Goal: Complete application form: Complete application form

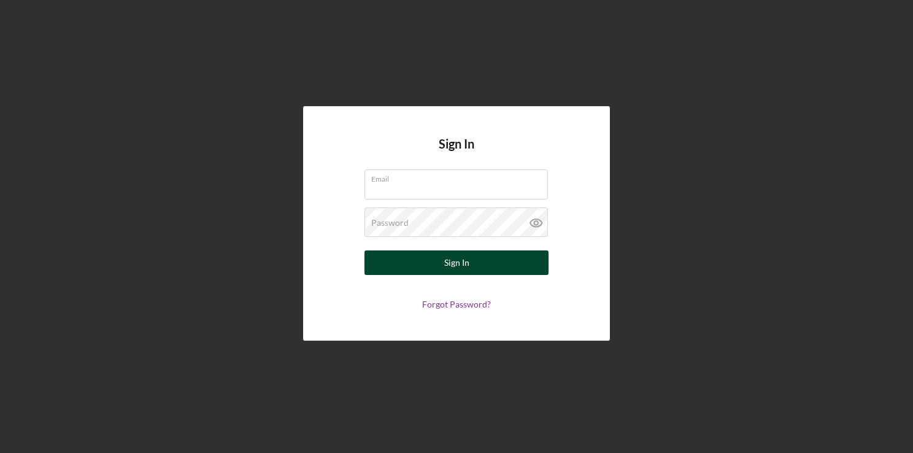
type input "[EMAIL_ADDRESS][DOMAIN_NAME]"
click at [457, 266] on div "Sign In" at bounding box center [456, 262] width 25 height 25
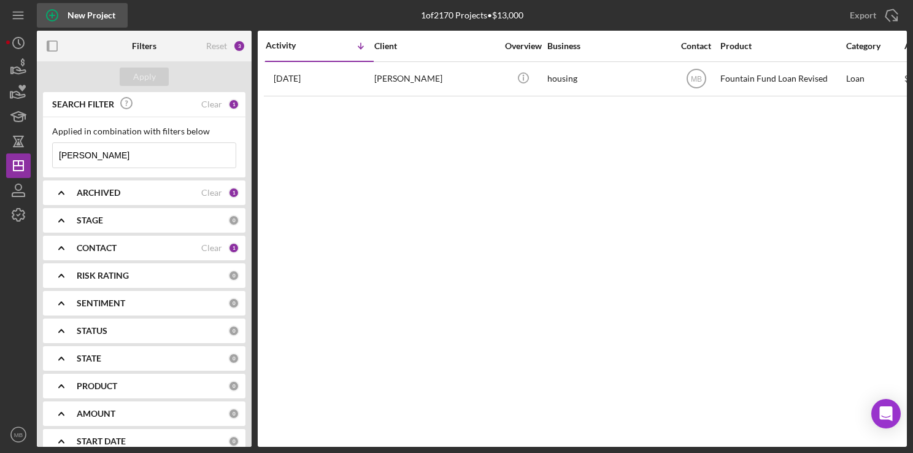
click at [53, 13] on icon "button" at bounding box center [52, 15] width 31 height 31
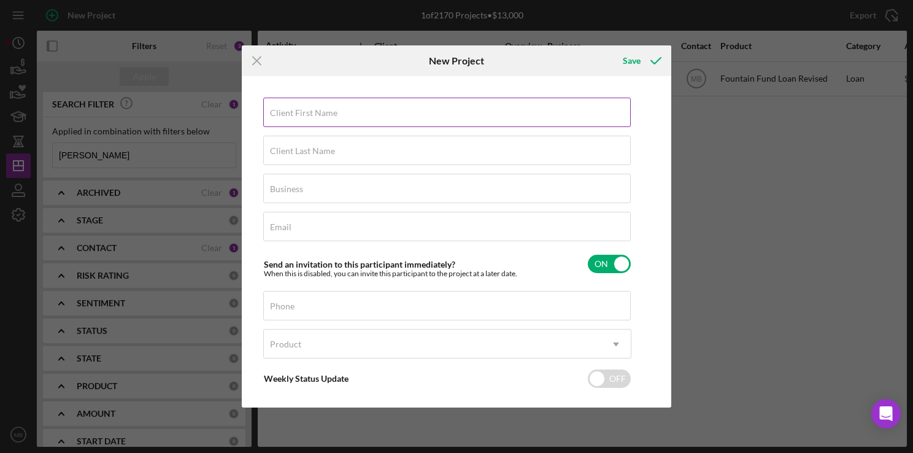
click at [283, 107] on div "Client First Name Required" at bounding box center [447, 113] width 368 height 31
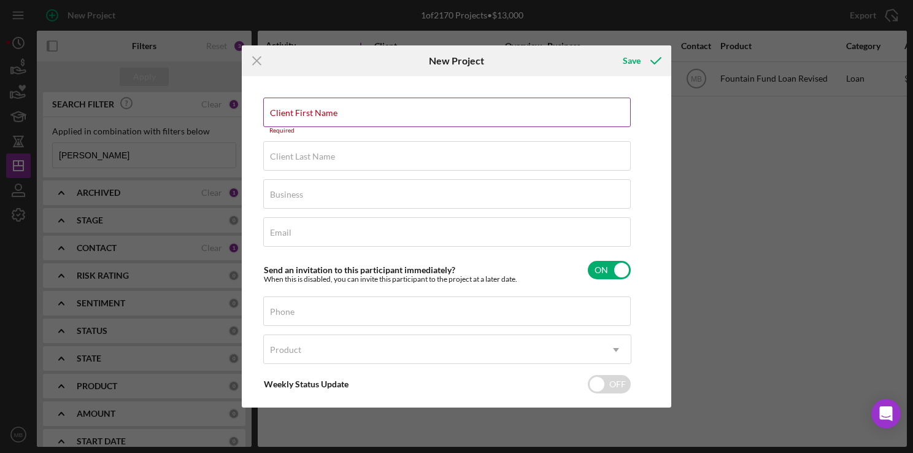
click at [307, 114] on label "Client First Name" at bounding box center [304, 113] width 68 height 10
click at [307, 114] on input "Client First Name" at bounding box center [447, 112] width 368 height 29
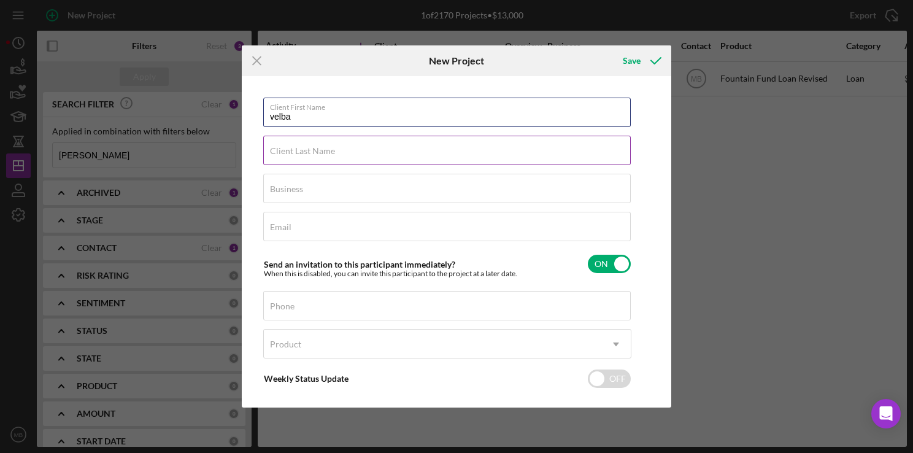
type input "velba"
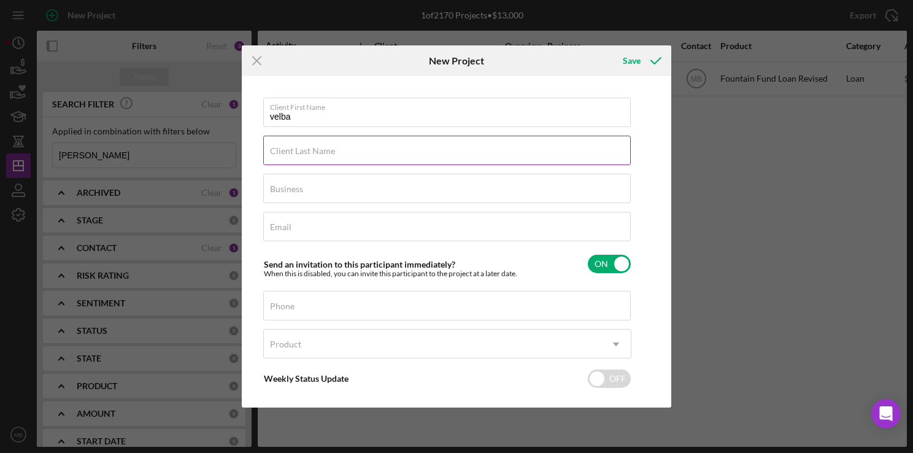
click at [557, 156] on input "Client Last Name" at bounding box center [447, 150] width 368 height 29
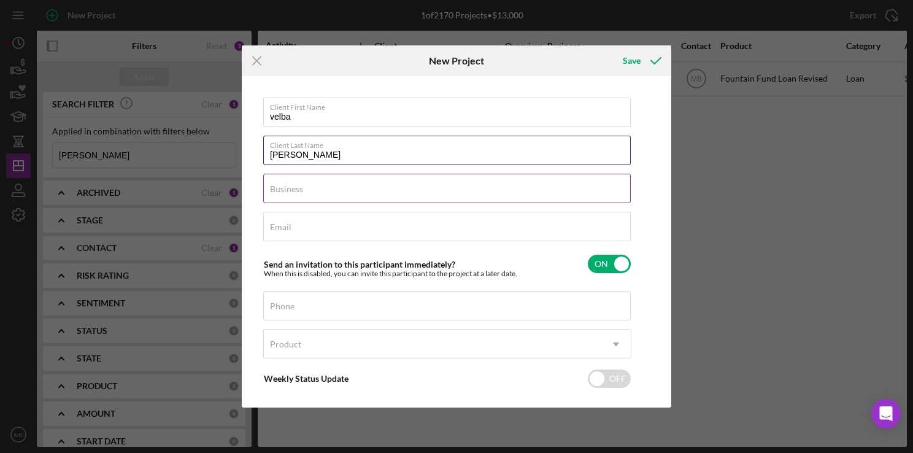
type input "[PERSON_NAME]"
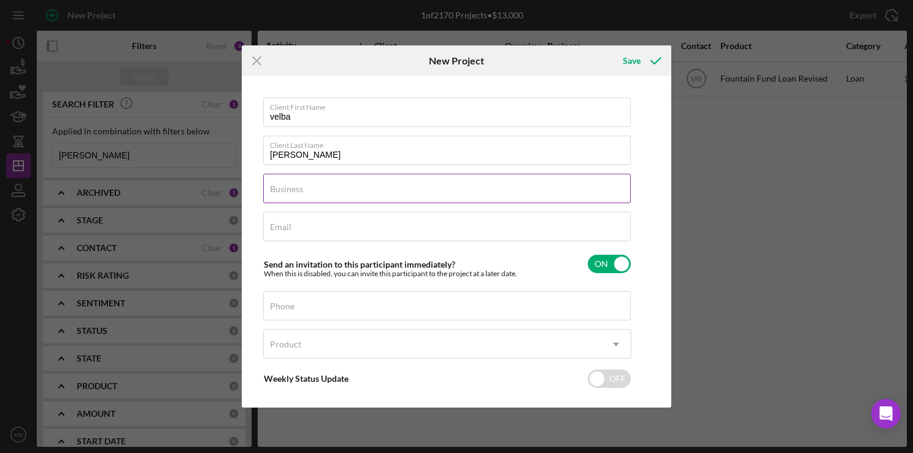
click at [554, 197] on input "Business" at bounding box center [447, 188] width 368 height 29
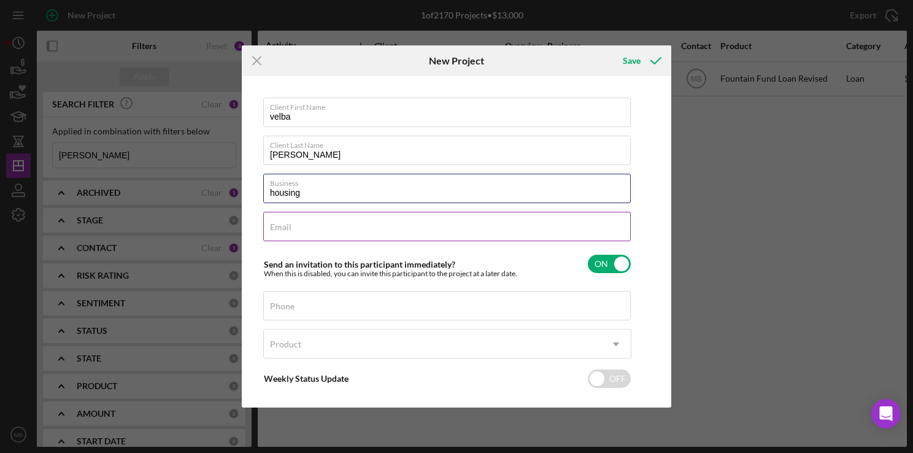
type input "housing"
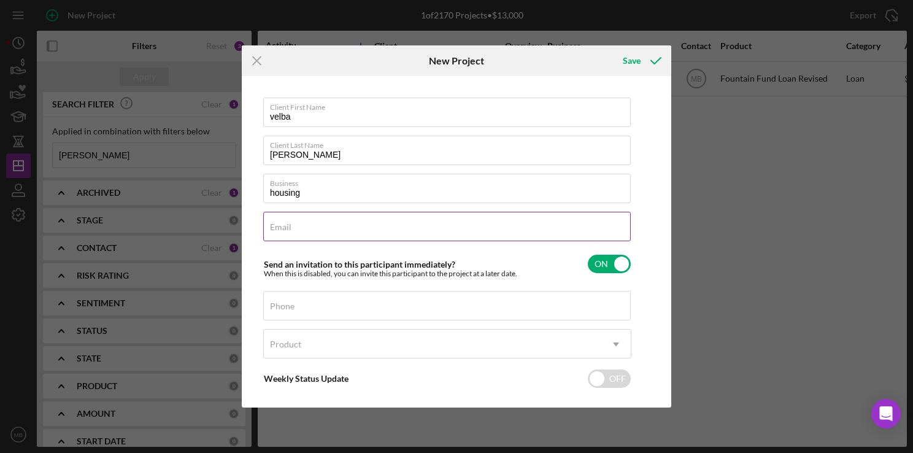
click at [535, 233] on input "Email" at bounding box center [447, 226] width 368 height 29
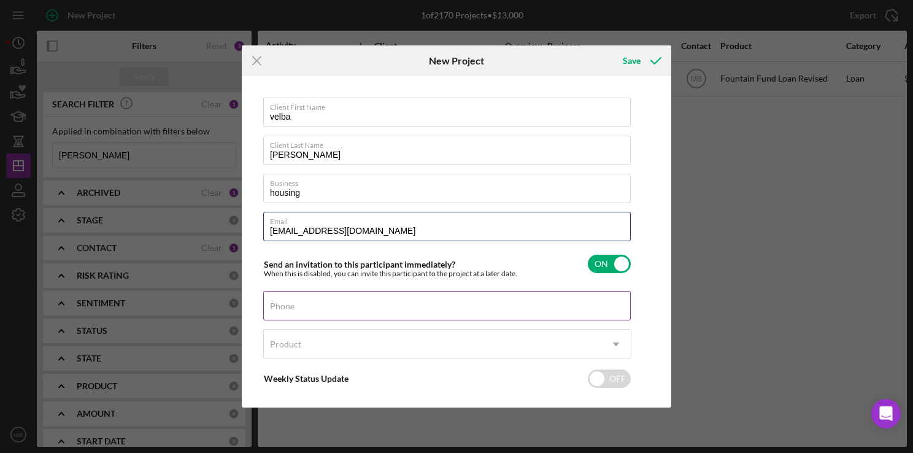
type input "[EMAIL_ADDRESS][DOMAIN_NAME]"
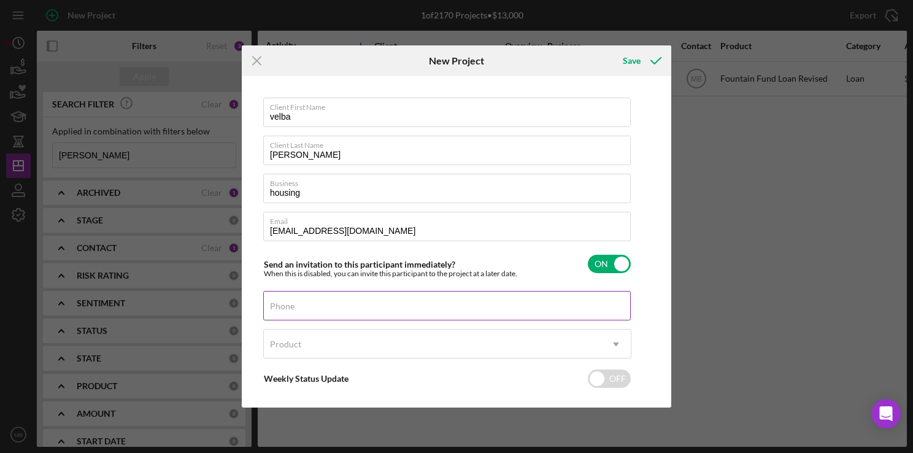
click at [455, 314] on input "Phone" at bounding box center [447, 305] width 368 height 29
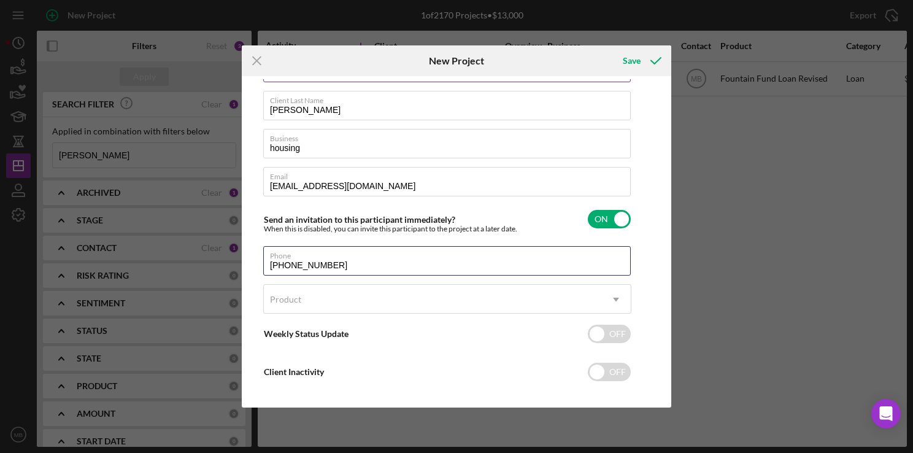
scroll to position [52, 0]
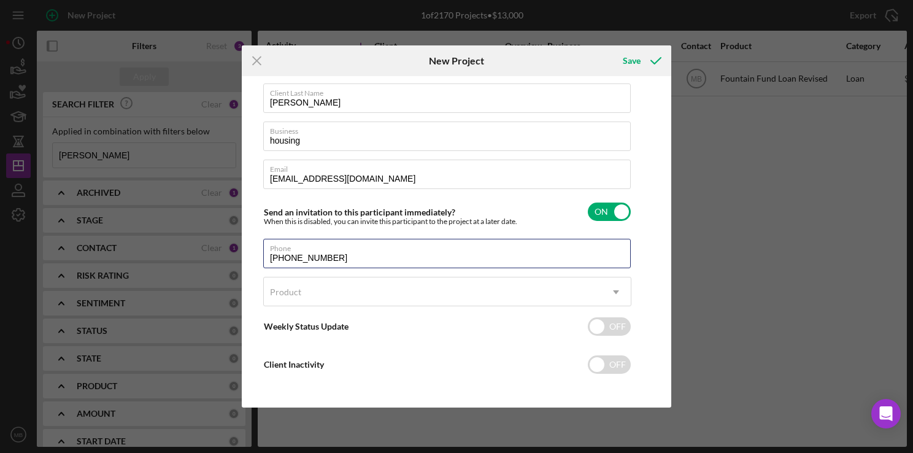
type input "[PHONE_NUMBER]"
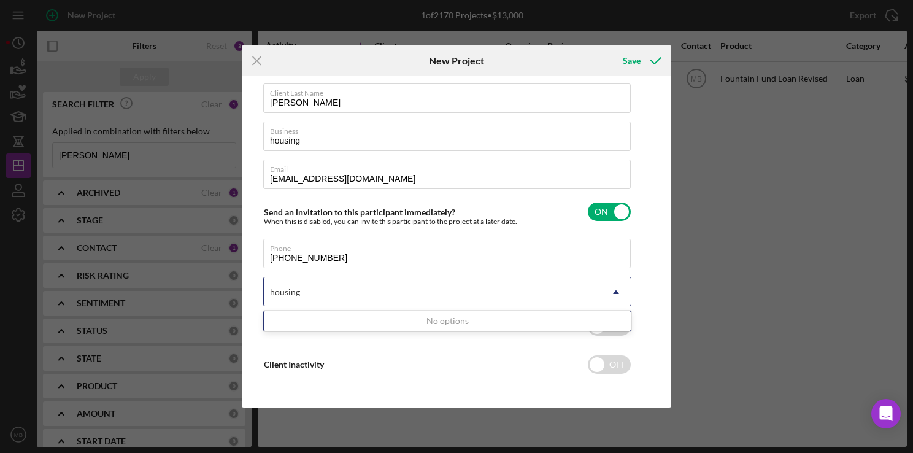
scroll to position [55, 0]
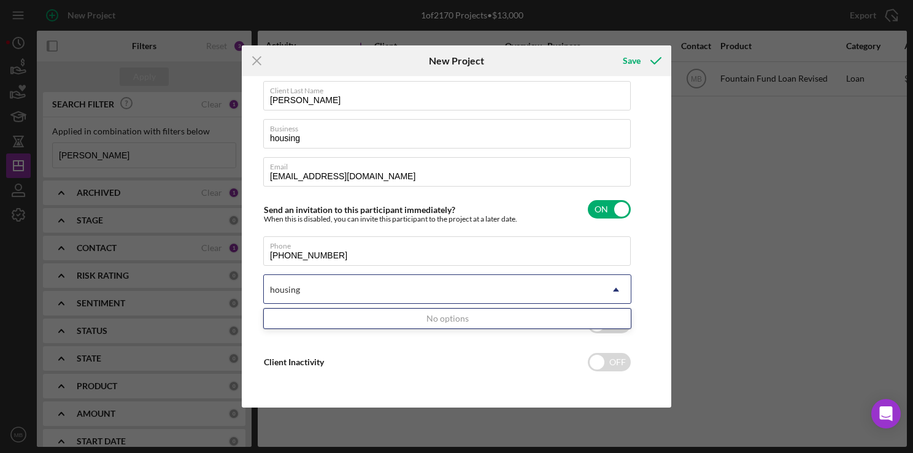
click at [455, 322] on div "No options" at bounding box center [447, 319] width 367 height 20
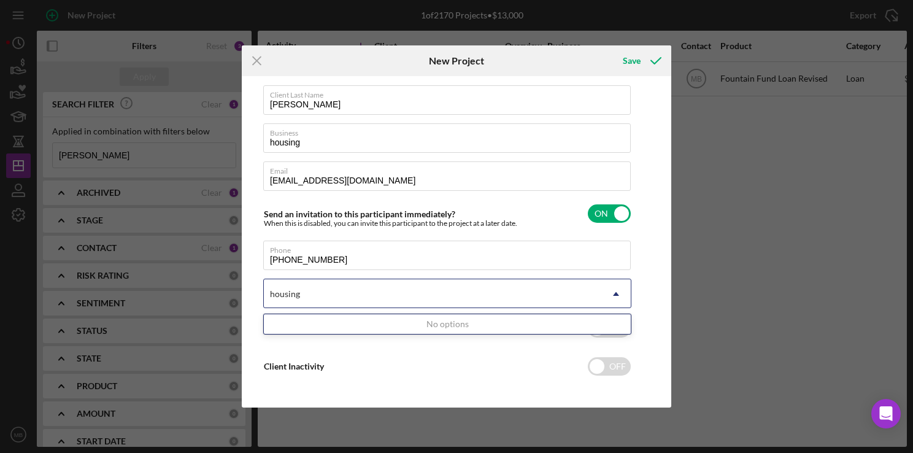
scroll to position [49, 0]
click at [452, 328] on div "No options" at bounding box center [447, 324] width 367 height 20
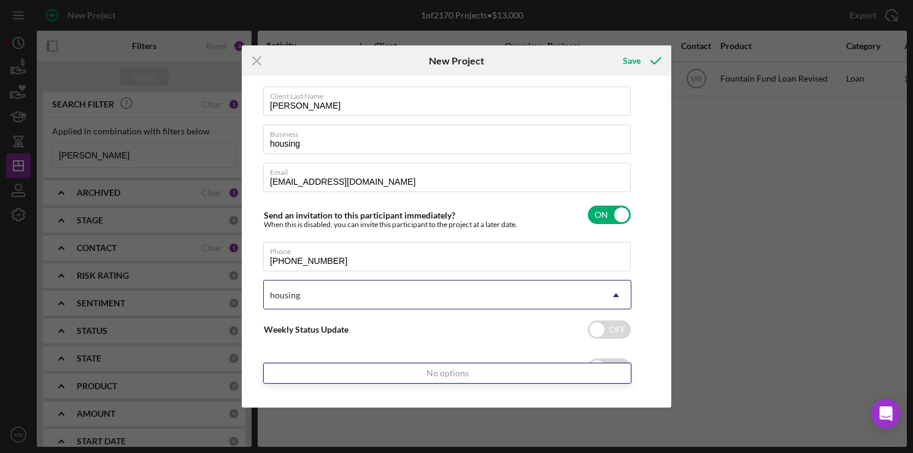
scroll to position [0, 0]
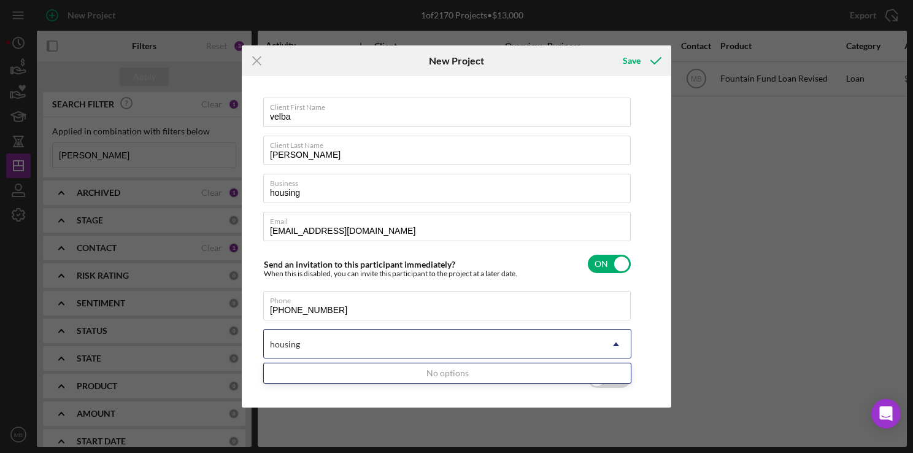
type input "housing"
click at [644, 66] on icon "submit" at bounding box center [656, 60] width 31 height 31
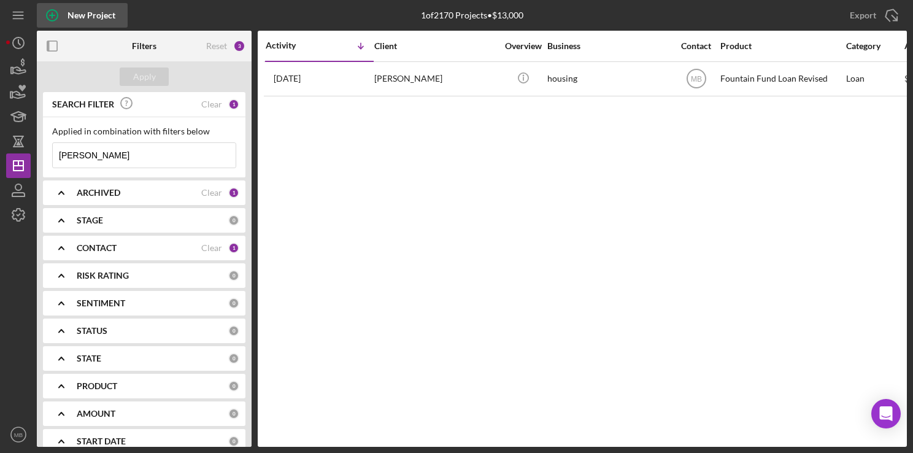
click at [50, 14] on icon "button" at bounding box center [52, 15] width 31 height 31
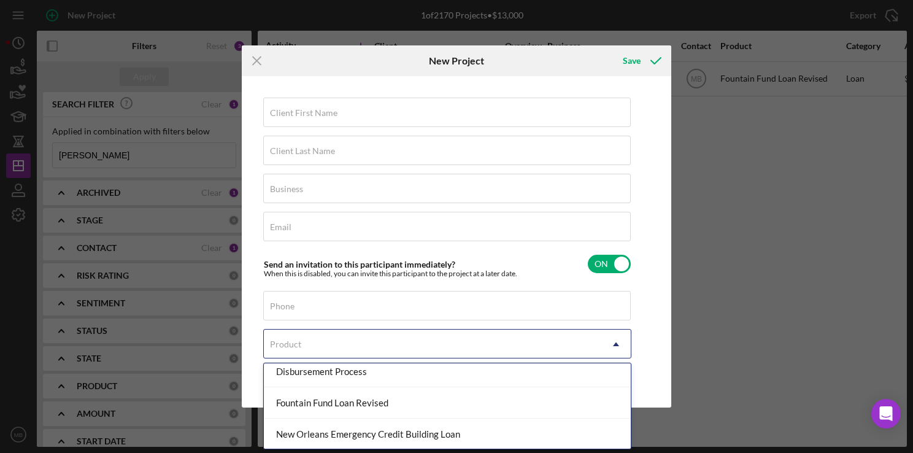
scroll to position [133, 0]
click at [441, 407] on div "Fountain Fund Loan Revised" at bounding box center [447, 402] width 367 height 31
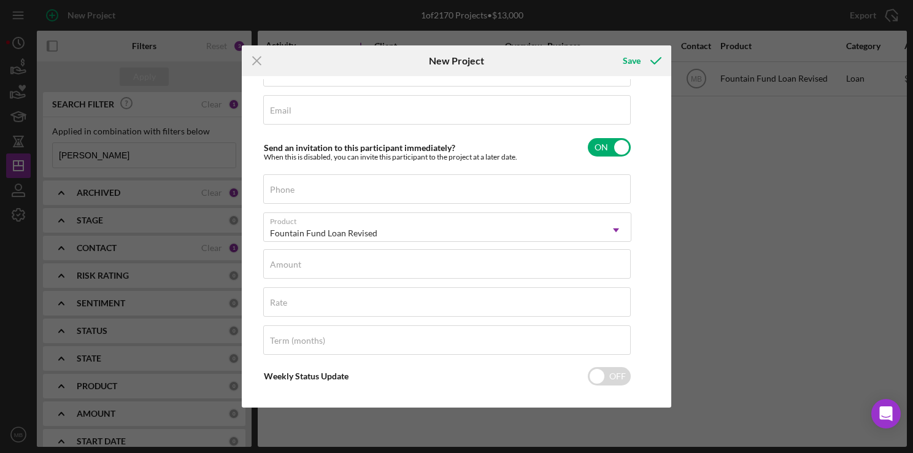
scroll to position [0, 0]
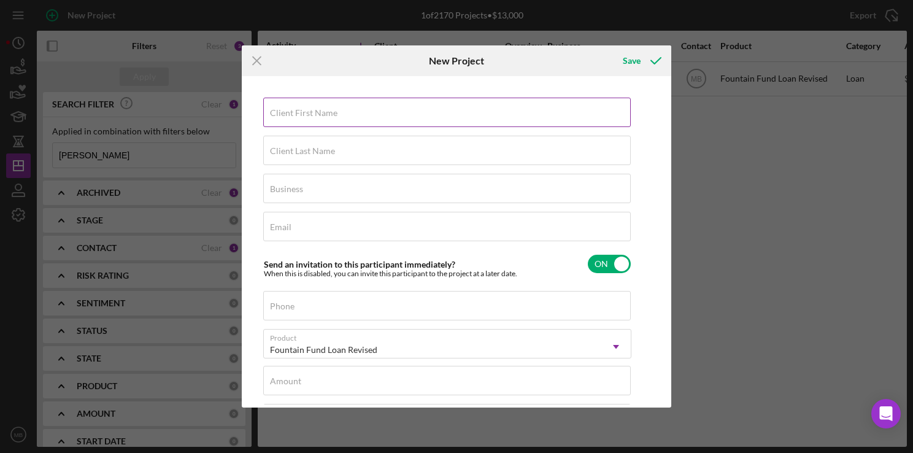
click at [496, 121] on input "Client First Name" at bounding box center [447, 112] width 368 height 29
type input "velba"
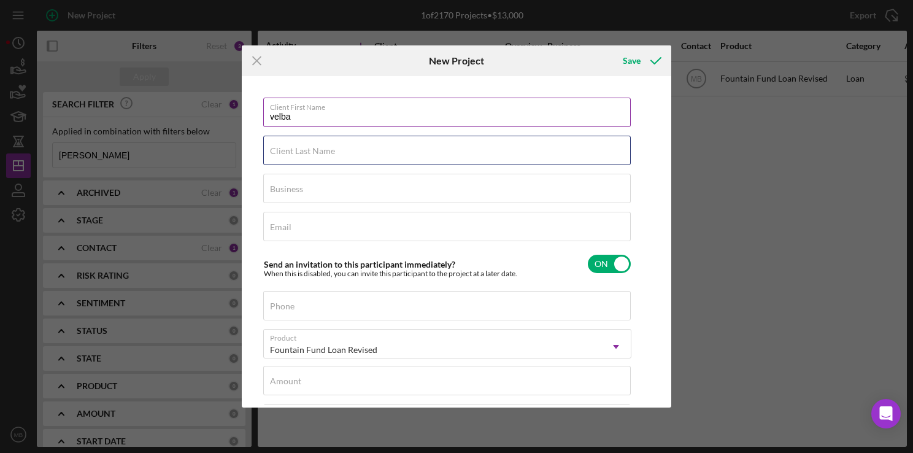
type input "[PERSON_NAME]"
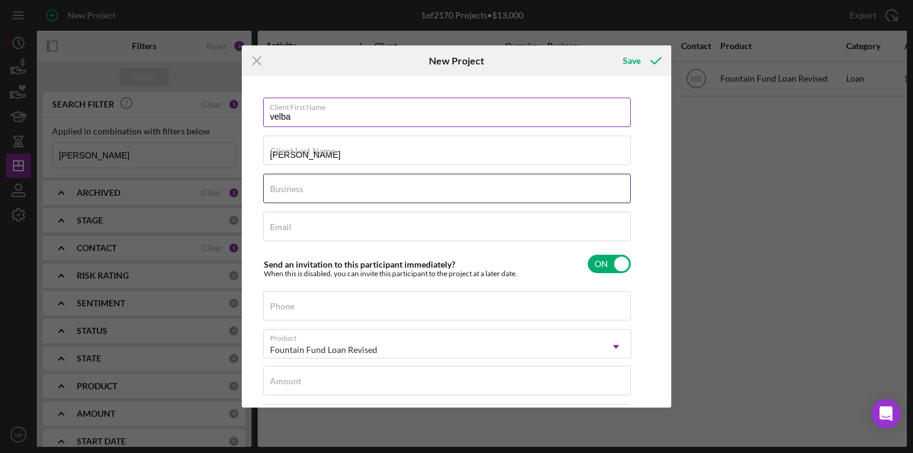
type input "housing"
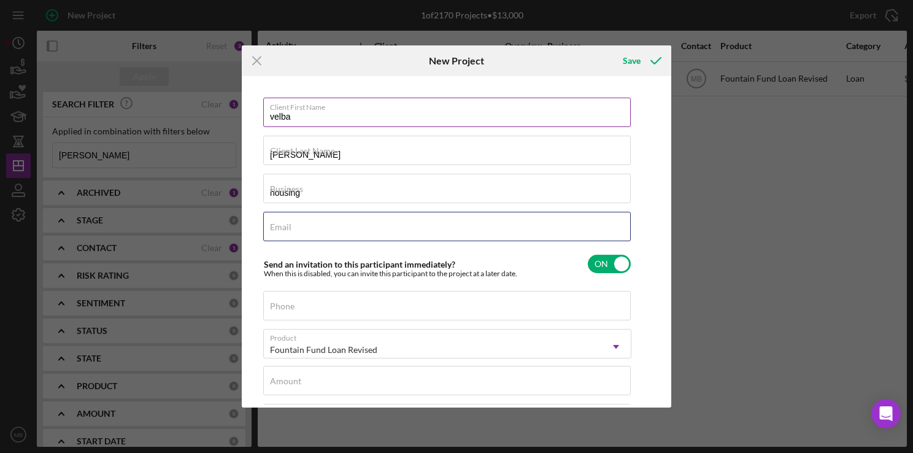
type input "[EMAIL_ADDRESS][DOMAIN_NAME]"
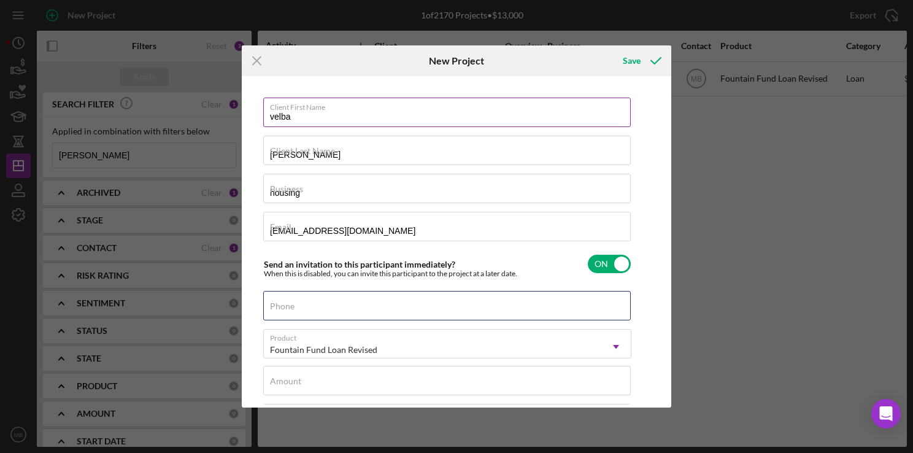
type input "[PHONE_NUMBER]"
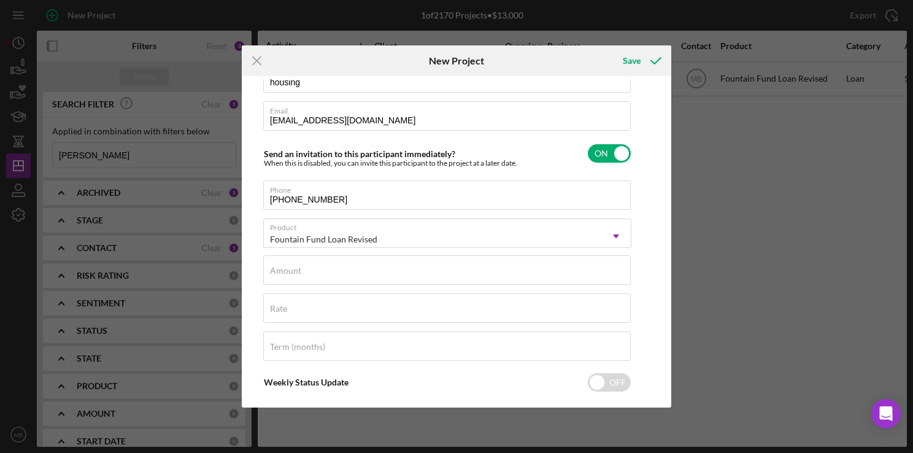
scroll to position [121, 0]
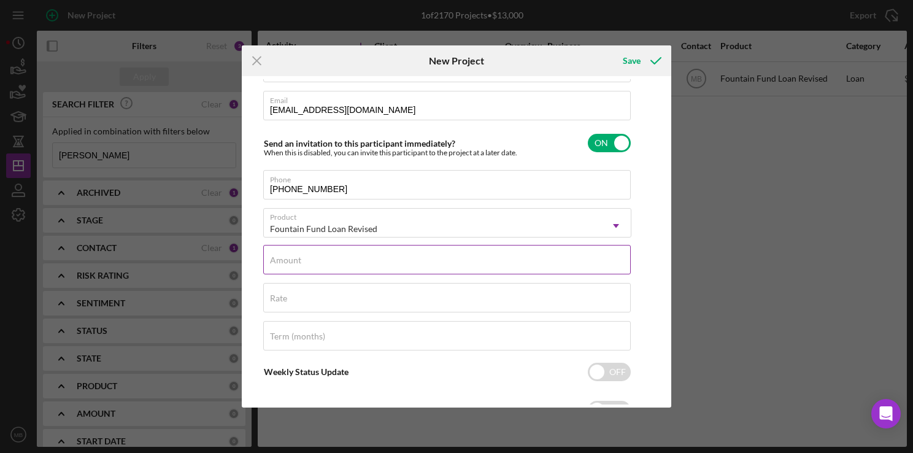
click at [465, 266] on input "Amount" at bounding box center [447, 259] width 368 height 29
type input "$5,000"
click at [485, 303] on input "Rate" at bounding box center [447, 297] width 368 height 29
click at [554, 341] on input "Term (months)" at bounding box center [447, 335] width 368 height 29
type input "12"
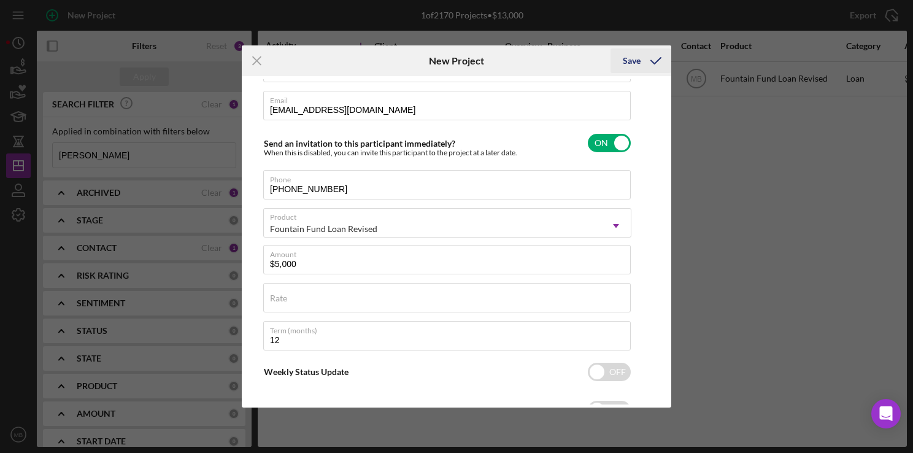
click at [629, 59] on div "Save" at bounding box center [632, 60] width 18 height 25
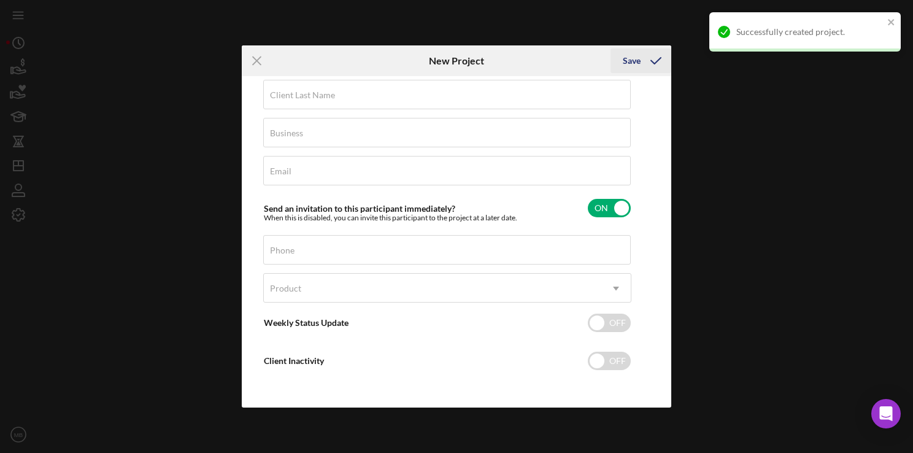
scroll to position [55, 0]
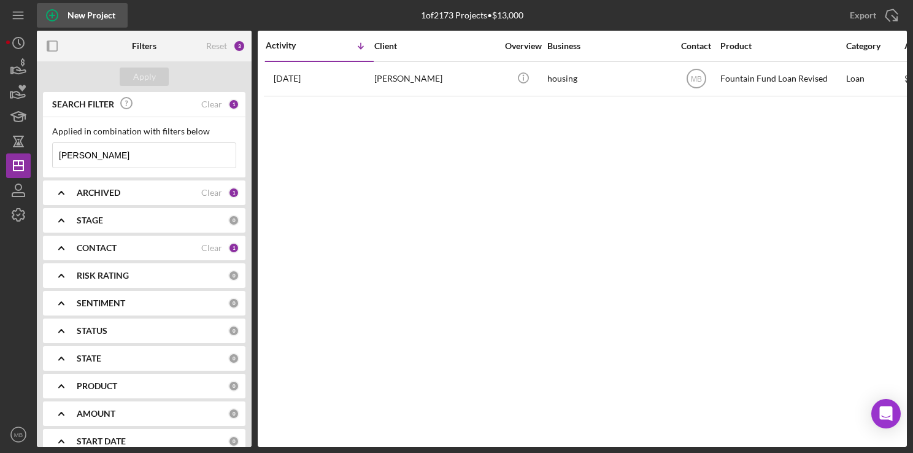
click at [47, 12] on circle "button" at bounding box center [52, 15] width 11 height 11
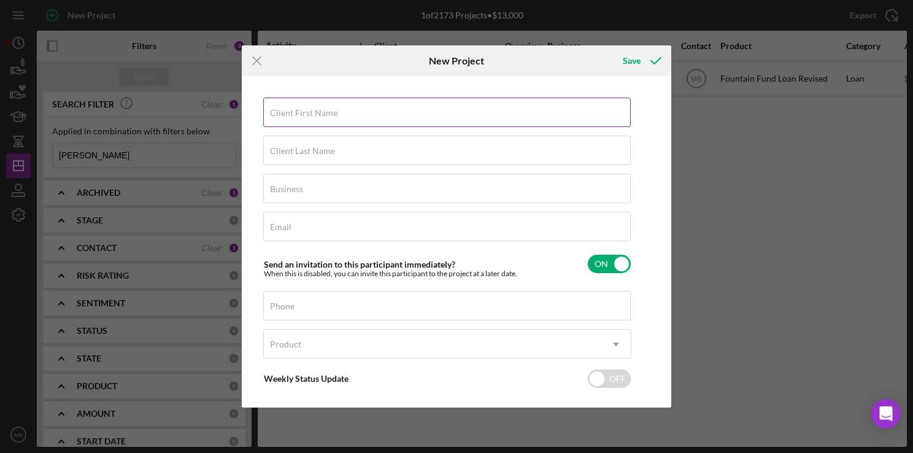
click at [546, 112] on div "Client First Name Required" at bounding box center [447, 113] width 368 height 31
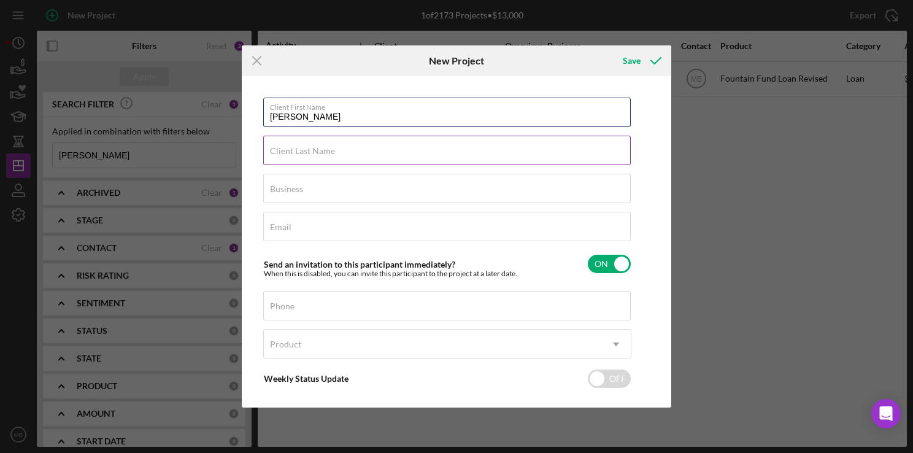
type input "[PERSON_NAME]"
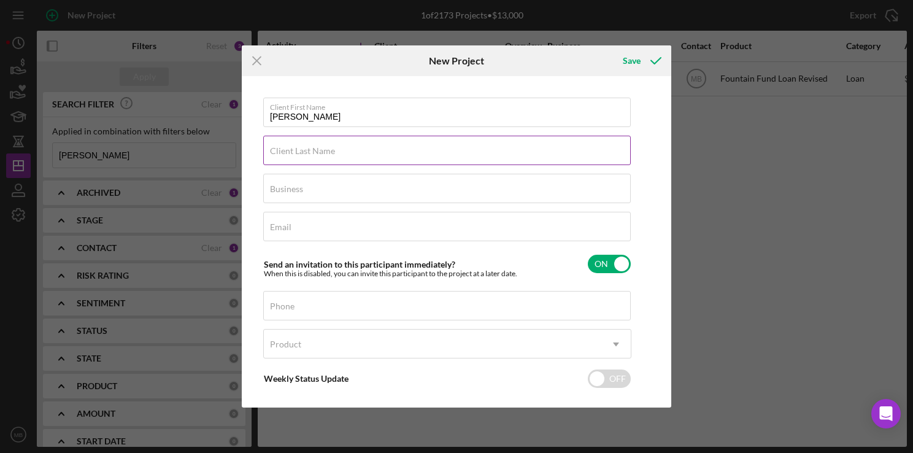
click at [565, 153] on div "Client Last Name Required" at bounding box center [447, 151] width 368 height 31
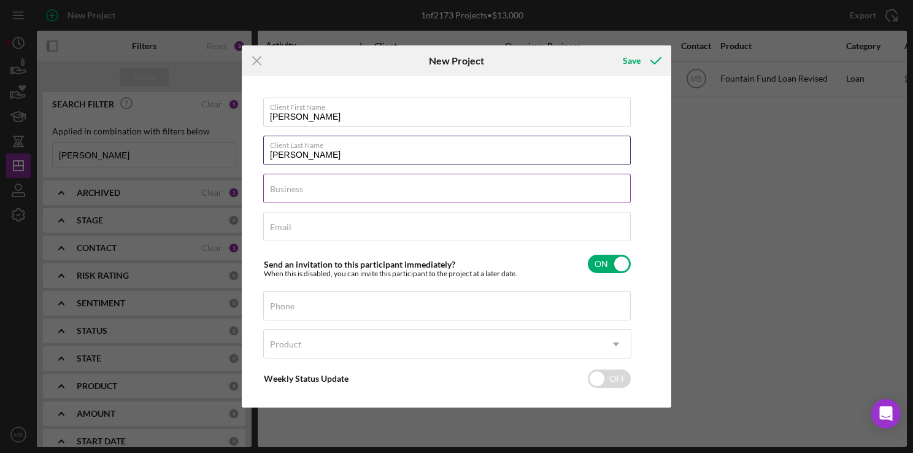
type input "[PERSON_NAME]"
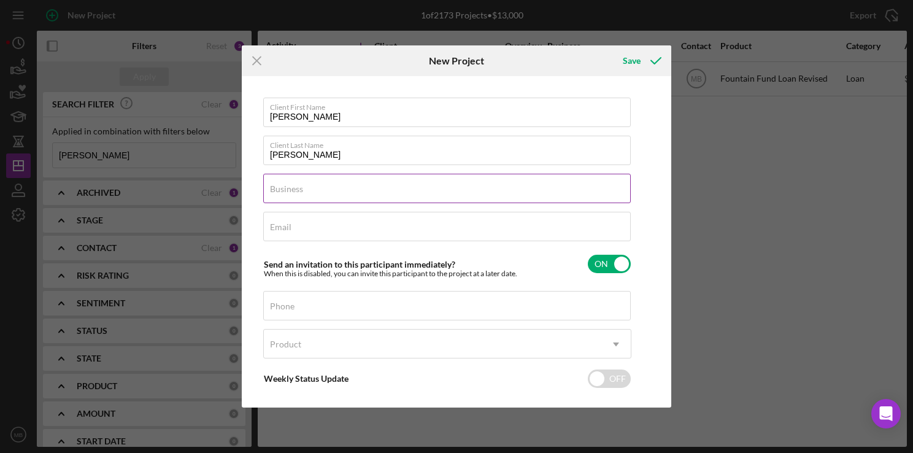
click at [558, 196] on input "Business" at bounding box center [447, 188] width 368 height 29
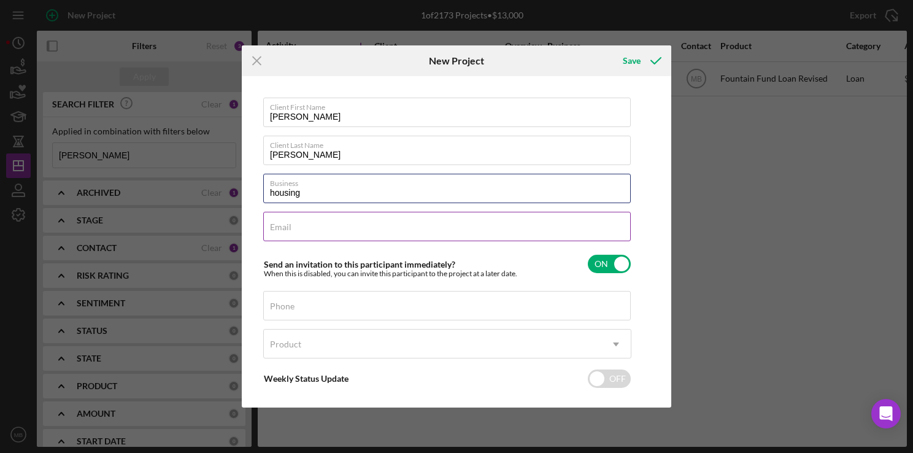
type input "housing"
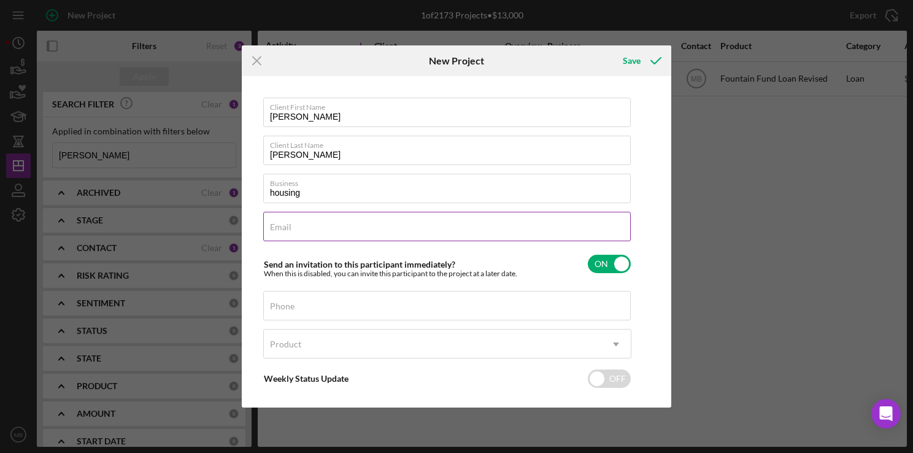
click at [531, 235] on input "Email" at bounding box center [447, 226] width 368 height 29
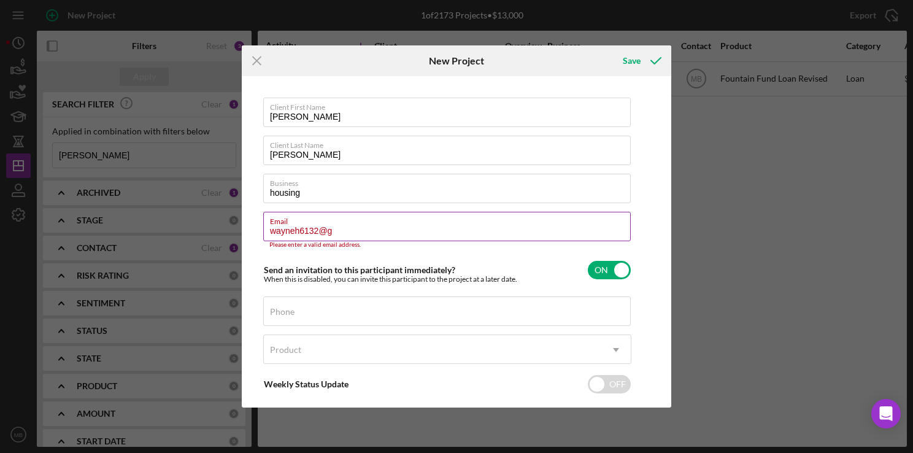
scroll to position [2, 0]
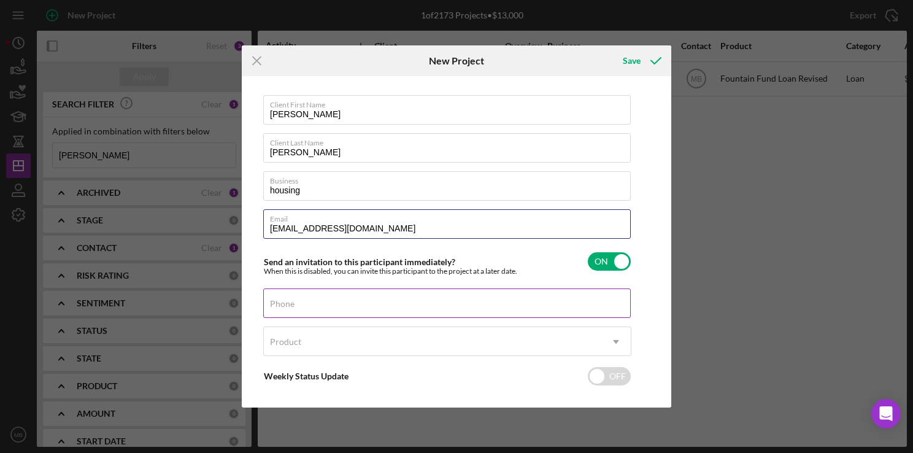
type input "[EMAIL_ADDRESS][DOMAIN_NAME]"
click at [422, 309] on input "Phone" at bounding box center [447, 302] width 368 height 29
type input "[PHONE_NUMBER]"
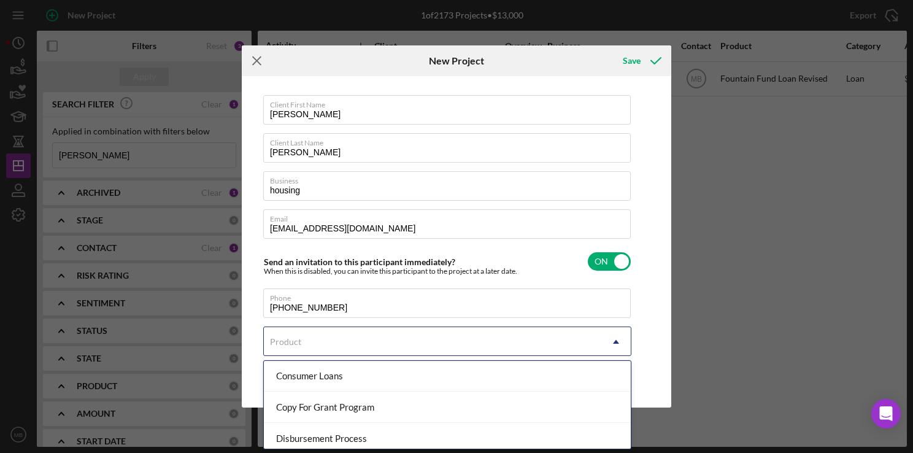
scroll to position [161, 0]
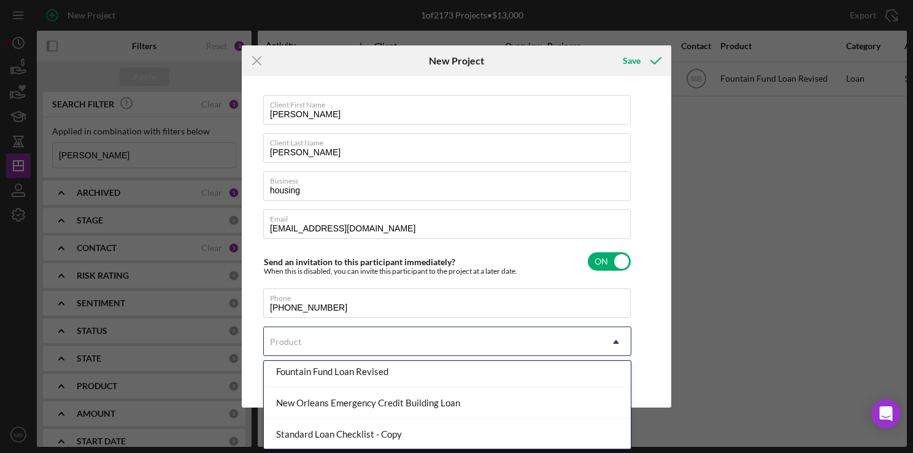
click at [426, 379] on div "Fountain Fund Loan Revised" at bounding box center [447, 371] width 367 height 31
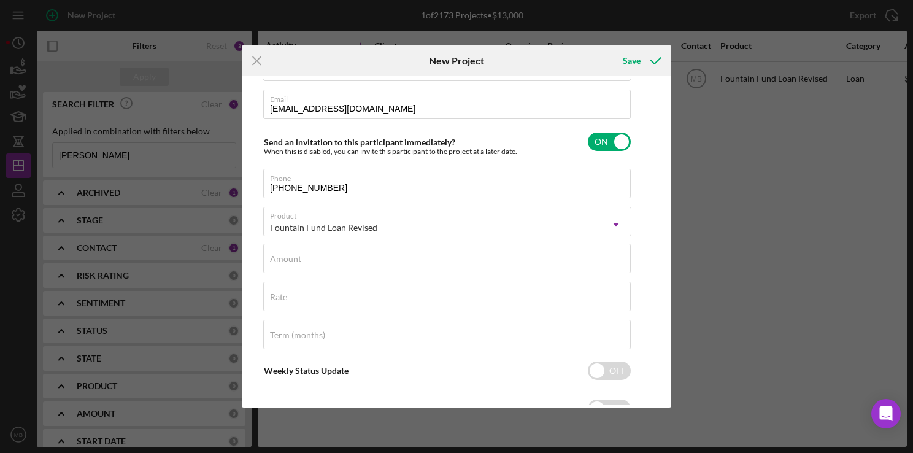
scroll to position [123, 0]
click at [450, 264] on input "Amount" at bounding box center [447, 257] width 368 height 29
type input "$5,000"
click at [432, 341] on input "Term (months)" at bounding box center [447, 333] width 368 height 29
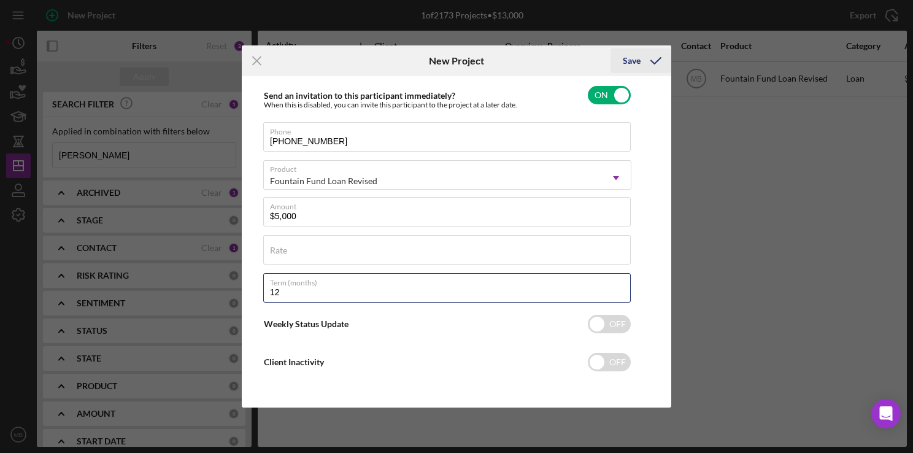
type input "12"
click at [638, 63] on div "Save" at bounding box center [632, 60] width 18 height 25
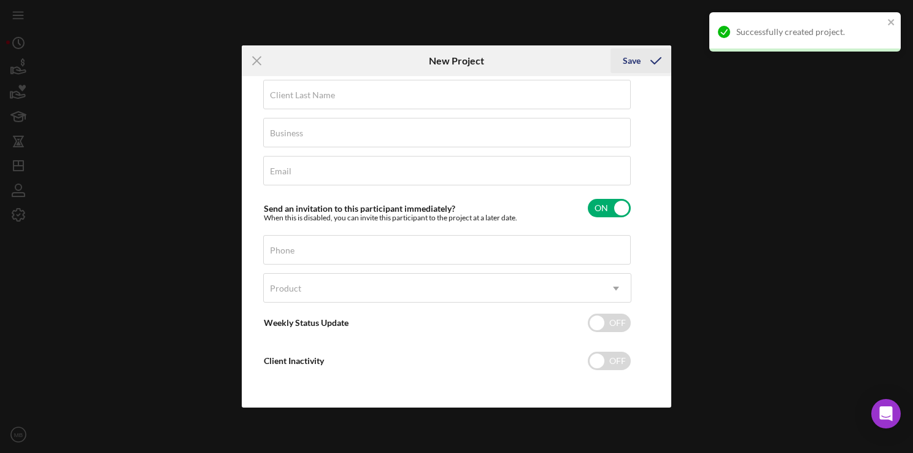
scroll to position [55, 0]
